Goal: Task Accomplishment & Management: Manage account settings

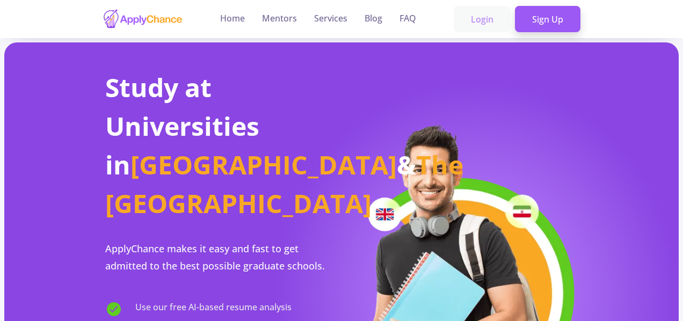
click at [489, 23] on link "Login" at bounding box center [482, 19] width 57 height 27
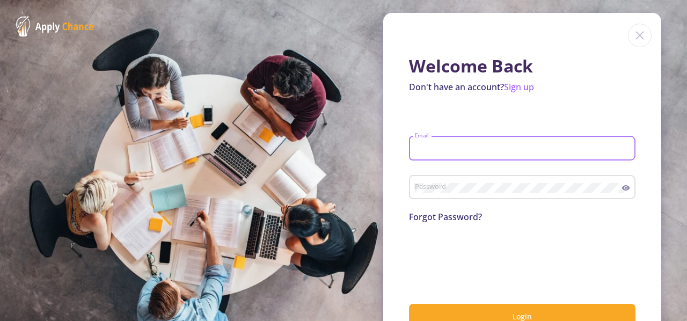
click at [437, 153] on input "Email" at bounding box center [524, 149] width 219 height 10
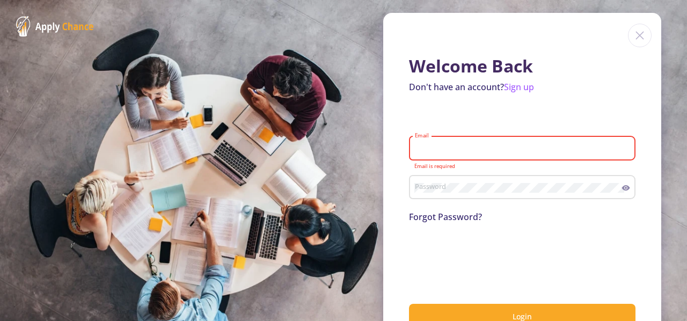
click at [435, 146] on input "Email" at bounding box center [524, 149] width 219 height 10
type input "behzad.sanaei@gmail.com"
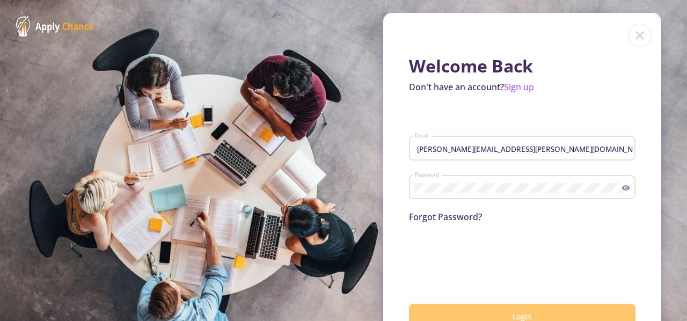
click at [462, 310] on button "Login" at bounding box center [522, 316] width 227 height 25
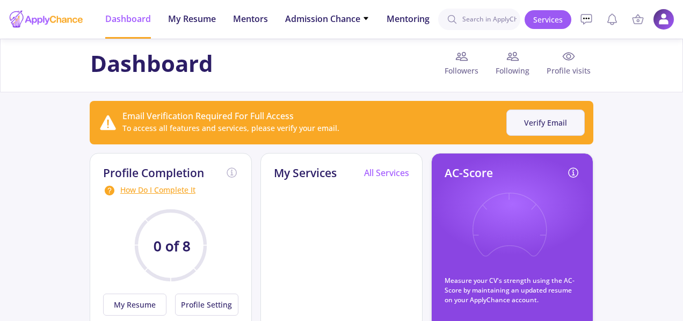
click at [548, 118] on button "Verify Email" at bounding box center [545, 123] width 78 height 26
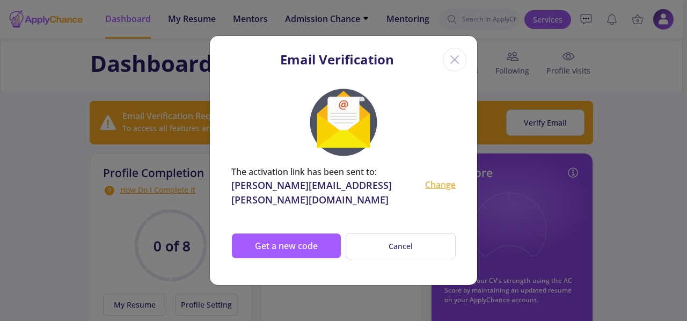
click at [448, 191] on div "Change" at bounding box center [440, 192] width 31 height 29
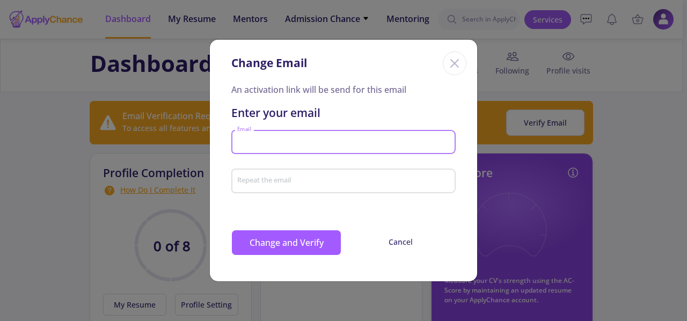
click at [311, 140] on input "Email" at bounding box center [345, 142] width 217 height 10
type input "behzad.sanaei@emu.edu.tr"
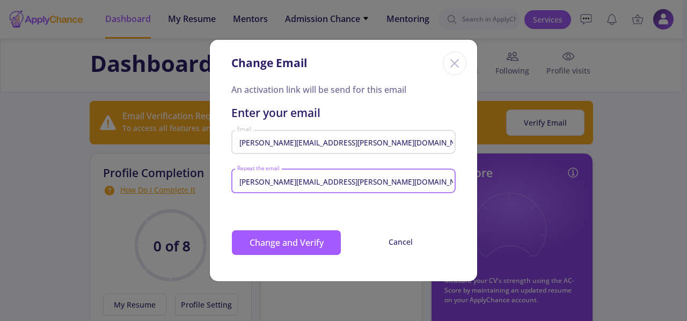
type input "behzad.sanaei@emu.edu.tr"
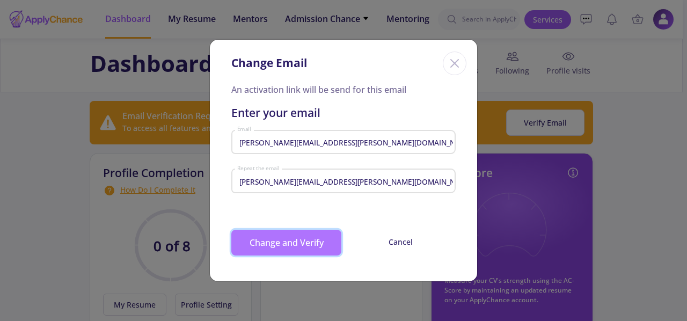
click at [287, 245] on button "Change and Verify" at bounding box center [286, 243] width 110 height 26
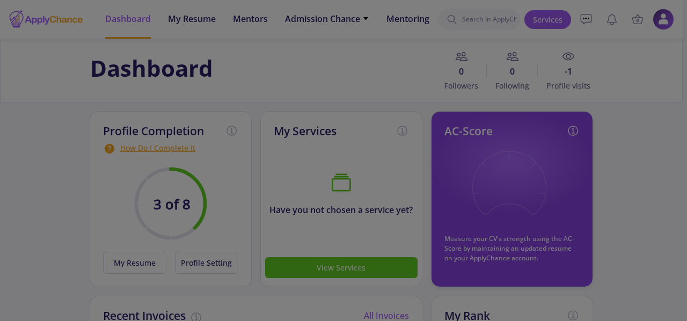
click at [397, 115] on div at bounding box center [343, 160] width 687 height 321
click at [229, 190] on div at bounding box center [343, 160] width 687 height 321
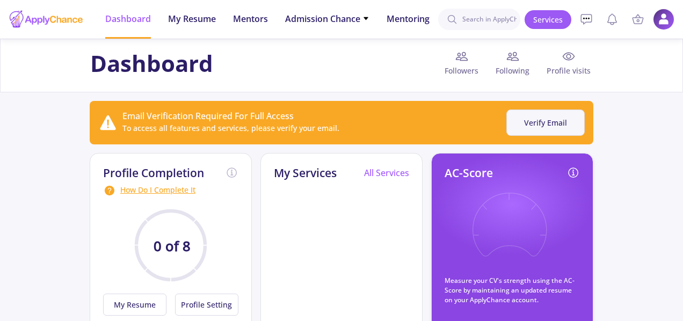
click at [539, 122] on button "Verify Email" at bounding box center [545, 123] width 78 height 26
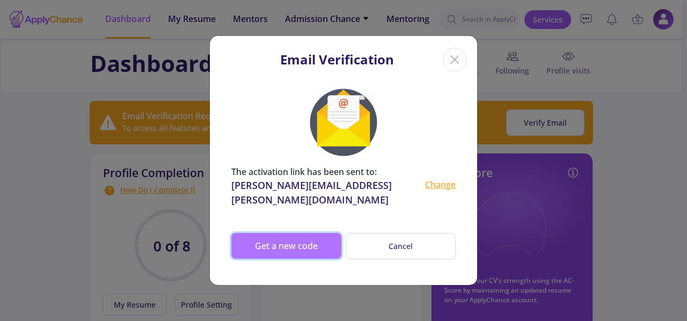
click at [309, 241] on button "Get a new code" at bounding box center [286, 246] width 110 height 26
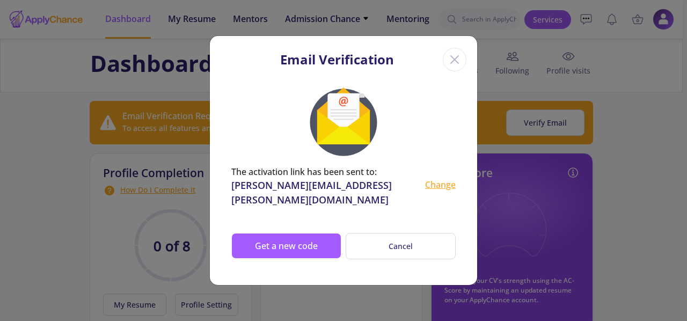
click at [437, 194] on div "Change" at bounding box center [440, 192] width 31 height 29
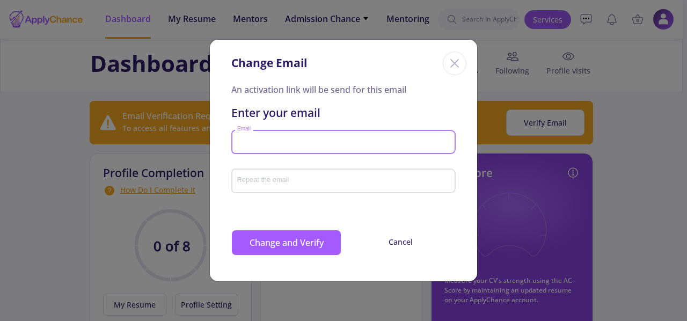
click at [297, 144] on input "Email" at bounding box center [345, 142] width 217 height 10
type input "behzad.sanaei@emu.edu.tr"
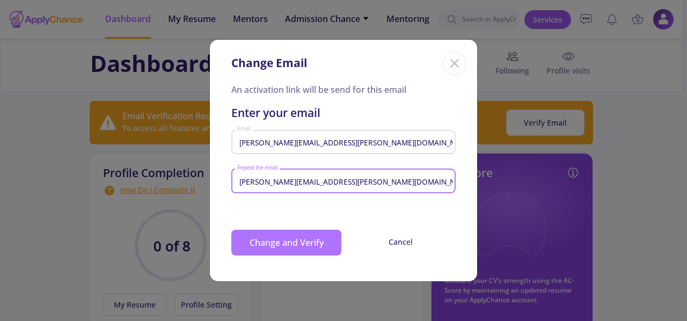
type input "behzad.sanaei@emu.edu.tr"
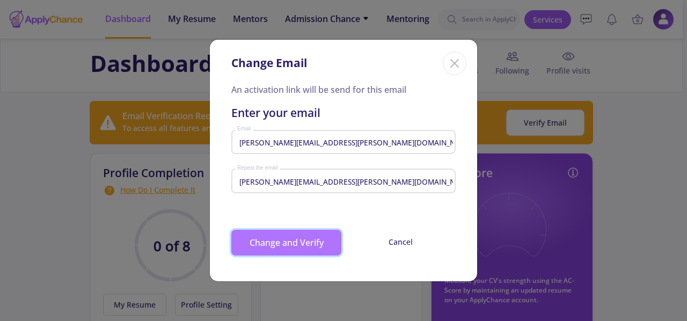
click at [269, 242] on button "Change and Verify" at bounding box center [286, 243] width 110 height 26
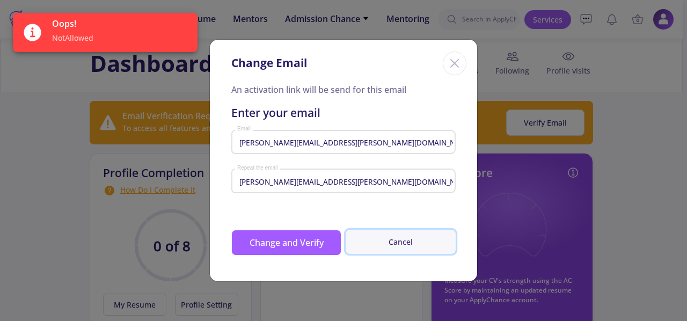
click at [391, 245] on button "Cancel" at bounding box center [401, 242] width 110 height 24
